Goal: Task Accomplishment & Management: Manage account settings

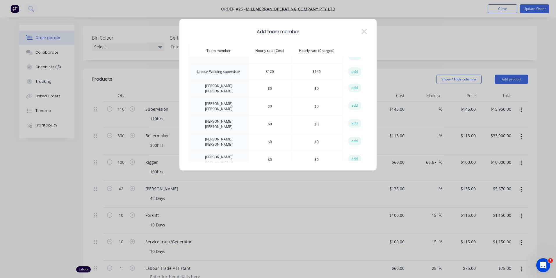
scroll to position [349, 0]
click at [366, 31] on icon at bounding box center [364, 31] width 5 height 5
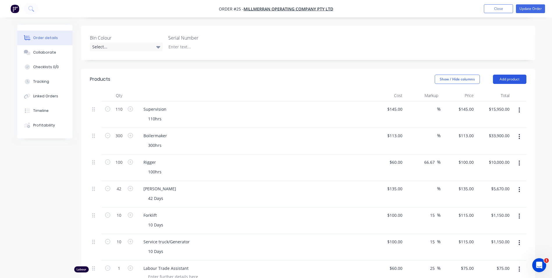
click at [501, 74] on button "Add product" at bounding box center [509, 78] width 33 height 9
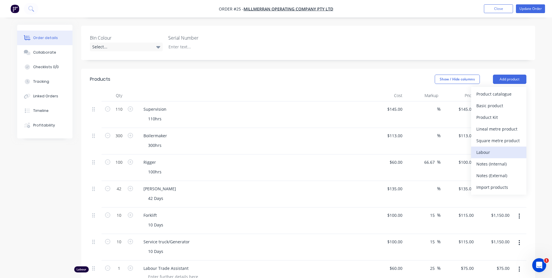
click at [490, 148] on div "Labour" at bounding box center [498, 152] width 45 height 8
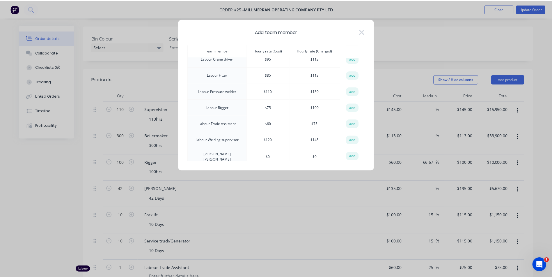
scroll to position [291, 0]
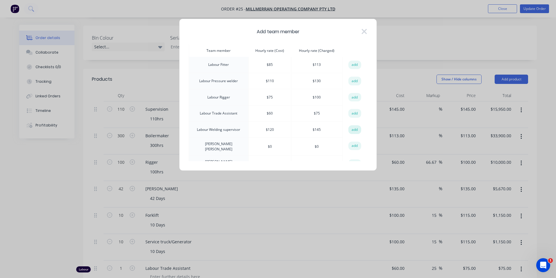
click at [354, 125] on button "add" at bounding box center [355, 129] width 13 height 9
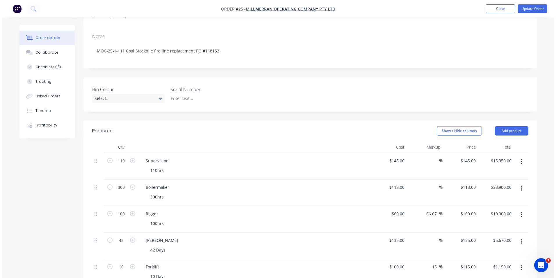
scroll to position [58, 0]
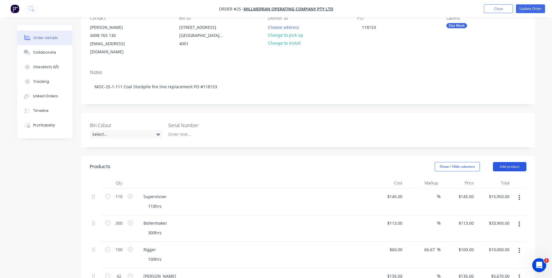
click at [505, 162] on button "Add product" at bounding box center [509, 166] width 33 height 9
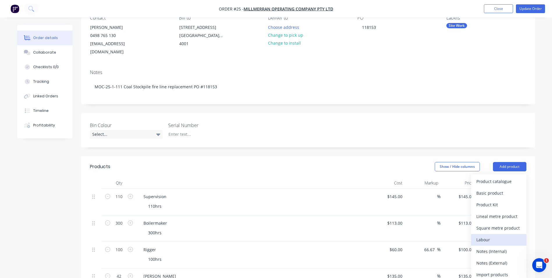
click at [486, 235] on div "Labour" at bounding box center [498, 239] width 45 height 8
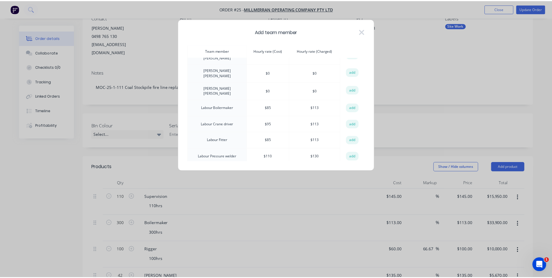
scroll to position [233, 0]
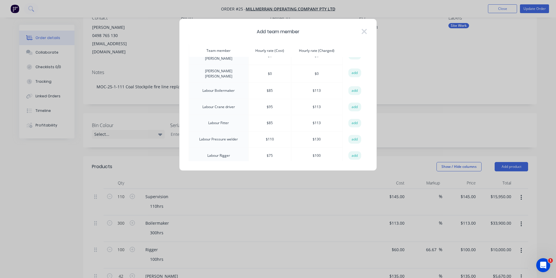
click at [223, 82] on td "Labour Boilermaker" at bounding box center [219, 90] width 60 height 16
click at [352, 86] on button "add" at bounding box center [355, 90] width 13 height 9
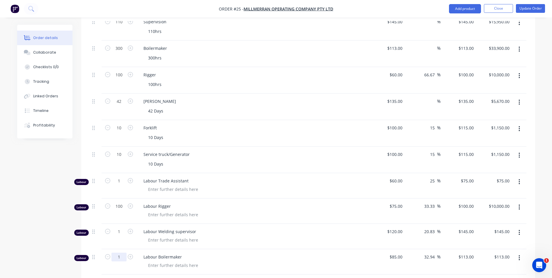
click at [120, 252] on input "1" at bounding box center [118, 256] width 15 height 9
type input "300"
type input "$33,900.00"
click at [219, 235] on div at bounding box center [254, 239] width 223 height 8
click at [122, 227] on input "1" at bounding box center [118, 231] width 15 height 9
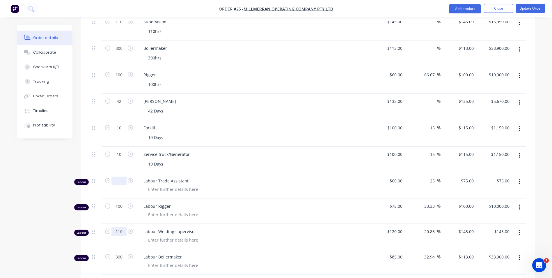
type input "110"
type input "$15,950.00"
click at [120, 176] on input "1" at bounding box center [118, 180] width 15 height 9
click at [520, 178] on icon "button" at bounding box center [519, 181] width 1 height 6
click at [491, 228] on div "Delete" at bounding box center [498, 232] width 45 height 8
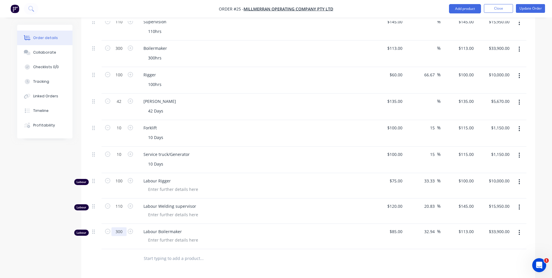
click at [122, 227] on input "300" at bounding box center [118, 231] width 15 height 9
type input "200"
type input "$22,600.00"
click at [275, 185] on div at bounding box center [254, 189] width 223 height 8
click at [520, 72] on icon "button" at bounding box center [519, 75] width 1 height 6
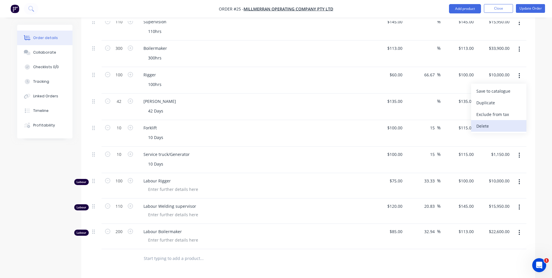
click at [491, 122] on div "Delete" at bounding box center [498, 126] width 45 height 8
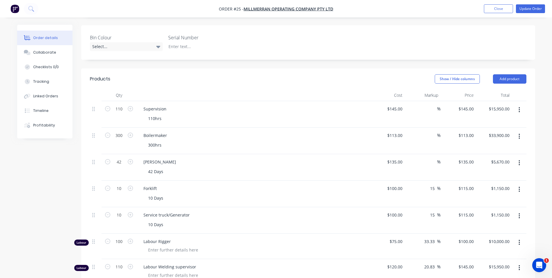
scroll to position [146, 0]
click at [518, 105] on button "button" at bounding box center [519, 110] width 14 height 10
click at [486, 156] on div "Delete" at bounding box center [498, 160] width 45 height 8
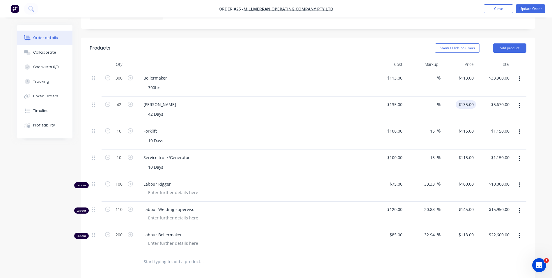
scroll to position [172, 0]
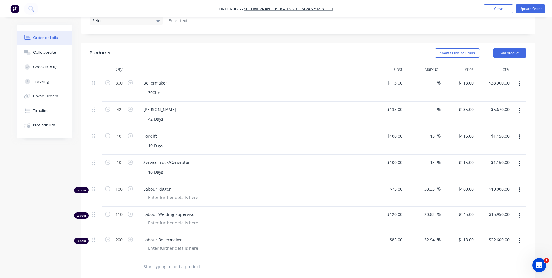
click at [520, 81] on icon "button" at bounding box center [519, 84] width 1 height 6
click at [491, 130] on div "Delete" at bounding box center [498, 134] width 45 height 8
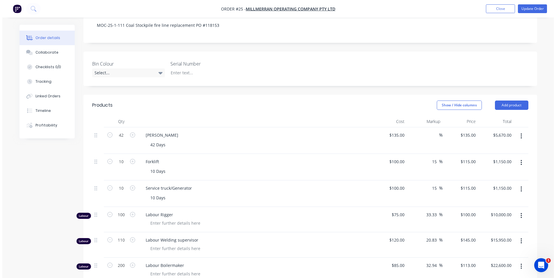
scroll to position [113, 0]
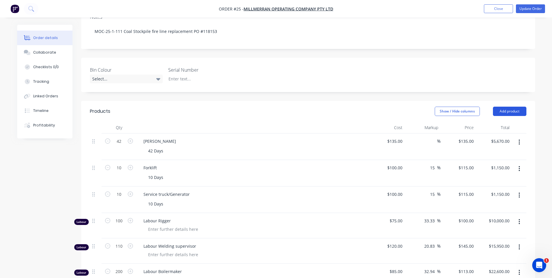
click at [511, 107] on button "Add product" at bounding box center [509, 111] width 33 height 9
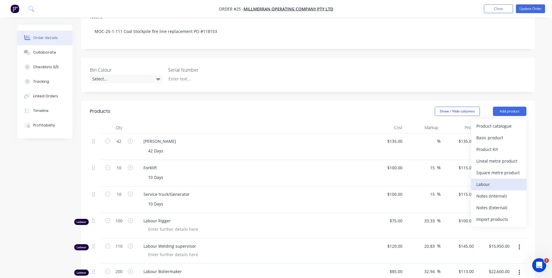
click at [496, 180] on div "Labour" at bounding box center [498, 184] width 45 height 8
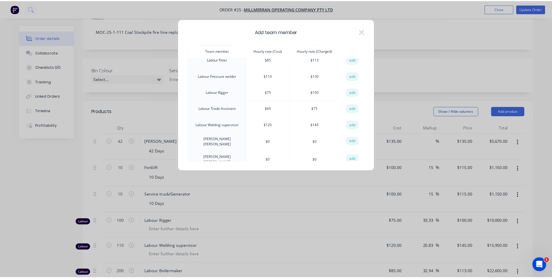
scroll to position [320, 0]
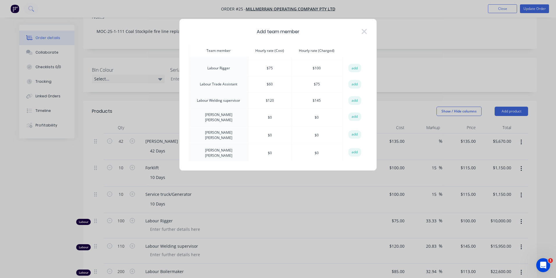
click at [440, 35] on div "Add team member Team member Hourly rate (Cost) Hourly rate (Charged) action [PE…" at bounding box center [278, 139] width 556 height 278
click at [364, 31] on icon at bounding box center [364, 31] width 5 height 5
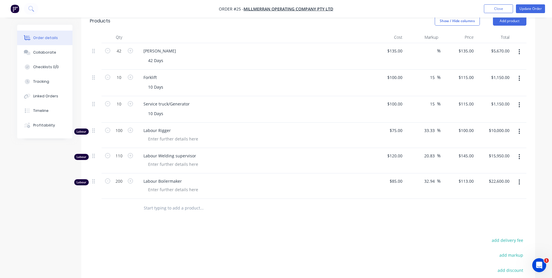
scroll to position [174, 0]
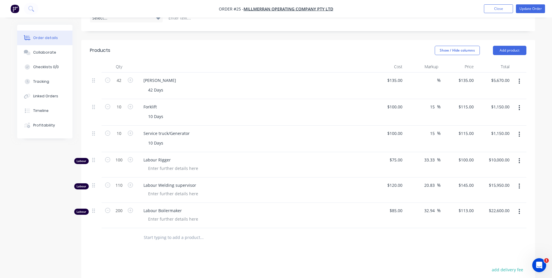
click at [331, 31] on div "Created by [PERSON_NAME] Created [DATE] Required [DATE] Assigned to JS BR ks Xe…" at bounding box center [308, 118] width 454 height 536
drag, startPoint x: 116, startPoint y: 203, endPoint x: 121, endPoint y: 204, distance: 5.3
click at [116, 206] on input "200" at bounding box center [118, 210] width 15 height 9
type input "300"
type input "$33,900.00"
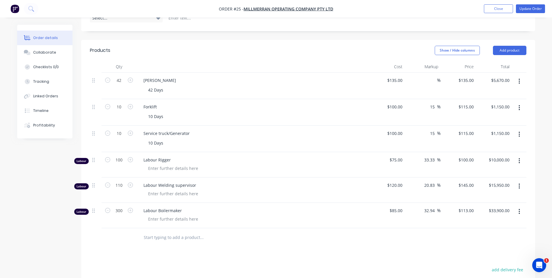
click at [258, 249] on div "Products Show / Hide columns Add product Qty Cost Markup Price Total 42 [PERSON…" at bounding box center [308, 213] width 454 height 347
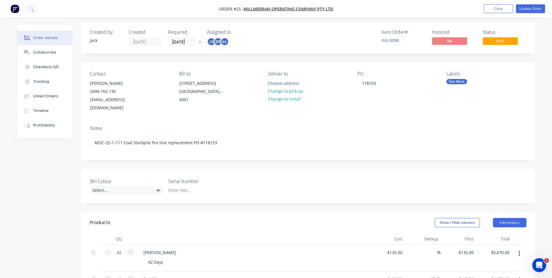
scroll to position [0, 0]
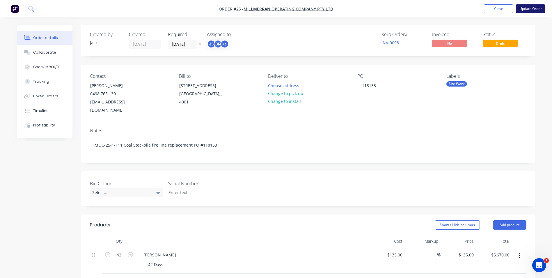
click at [528, 8] on button "Update Order" at bounding box center [530, 8] width 29 height 9
